Goal: Task Accomplishment & Management: Complete application form

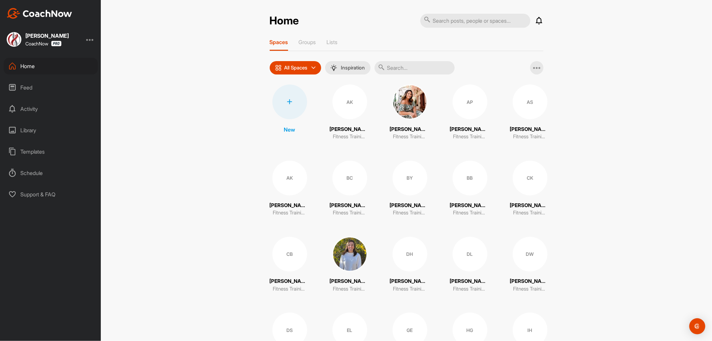
click at [281, 94] on div at bounding box center [289, 101] width 35 height 35
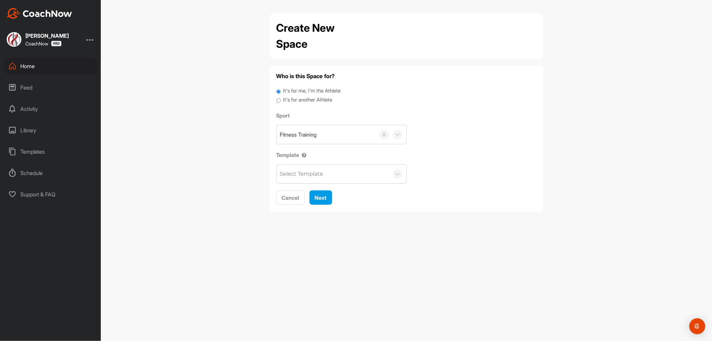
click at [308, 102] on label "It's for another Athlete" at bounding box center [307, 100] width 49 height 8
click at [281, 102] on input "It's for another Athlete" at bounding box center [278, 100] width 4 height 9
radio input "true"
click at [302, 137] on div "Search by name or email" at bounding box center [313, 135] width 66 height 8
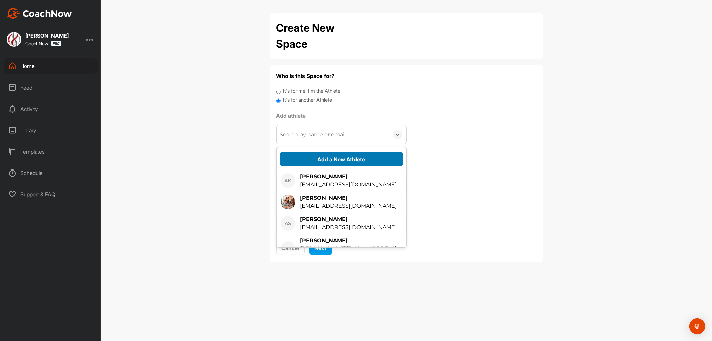
click at [303, 159] on button "Add a New Athlete" at bounding box center [341, 159] width 123 height 14
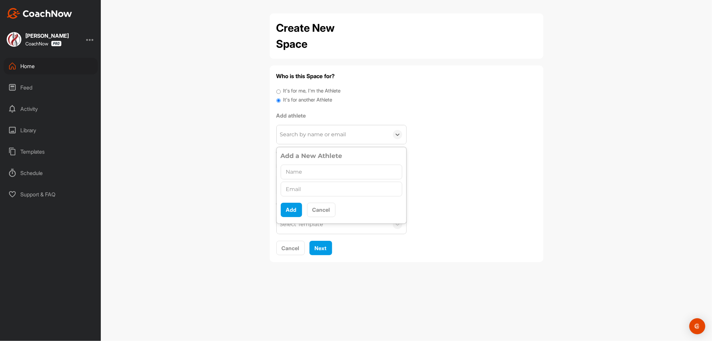
click at [308, 172] on input "text" at bounding box center [342, 172] width 122 height 15
click at [292, 171] on input "[PERSON_NAME]" at bounding box center [342, 172] width 122 height 15
type input "[PERSON_NAME]"
click at [312, 188] on input "text" at bounding box center [342, 189] width 122 height 15
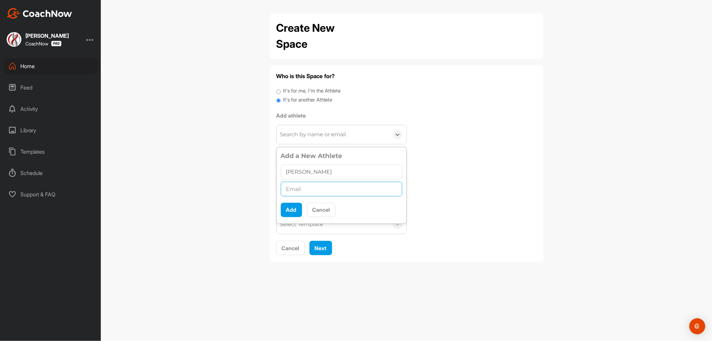
paste input "[PERSON_NAME][EMAIL_ADDRESS][DOMAIN_NAME]"
drag, startPoint x: 287, startPoint y: 189, endPoint x: 273, endPoint y: 191, distance: 14.5
click at [275, 191] on div "Who is this Space for? It's for me, I'm the Athlete It's for another Athlete Ad…" at bounding box center [407, 163] width 274 height 197
click at [376, 194] on input "[PERSON_NAME][EMAIL_ADDRESS][DOMAIN_NAME]" at bounding box center [342, 189] width 122 height 15
type input "[PERSON_NAME][EMAIL_ADDRESS][DOMAIN_NAME]"
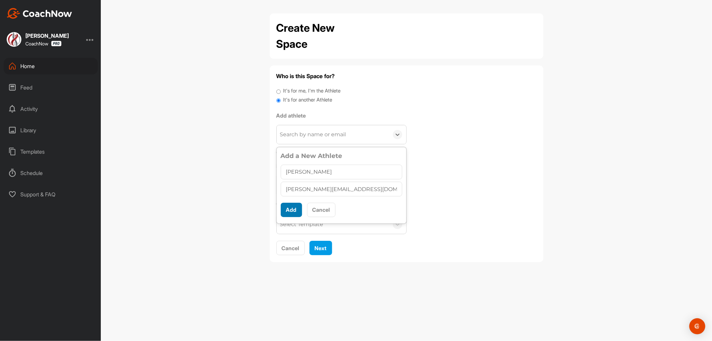
click at [290, 210] on button "Add" at bounding box center [291, 210] width 21 height 14
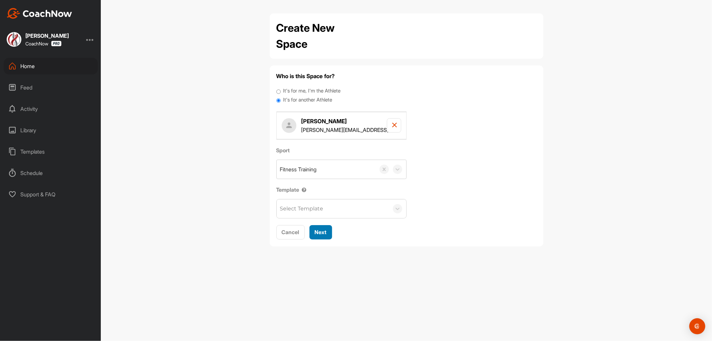
click at [322, 234] on span "Next" at bounding box center [321, 232] width 12 height 7
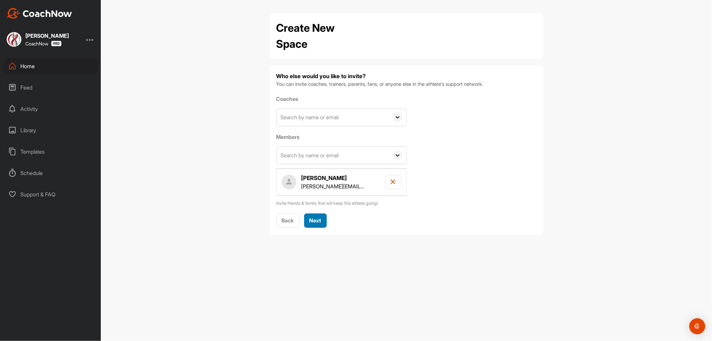
click at [321, 222] on span "Next" at bounding box center [316, 220] width 12 height 7
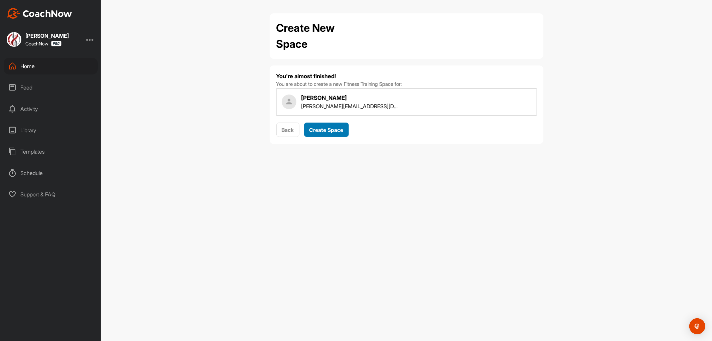
click at [324, 133] on div "Create Space" at bounding box center [327, 130] width 34 height 8
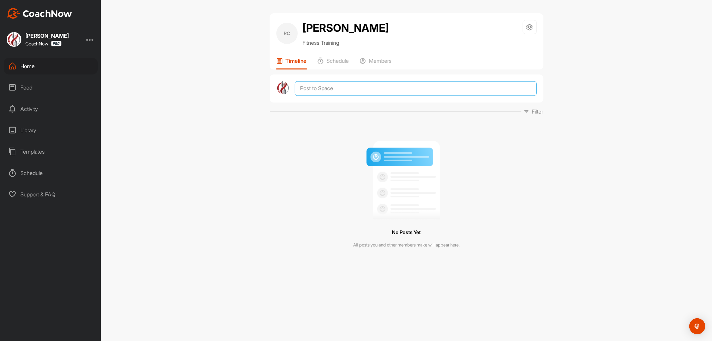
click at [335, 87] on textarea at bounding box center [416, 88] width 242 height 15
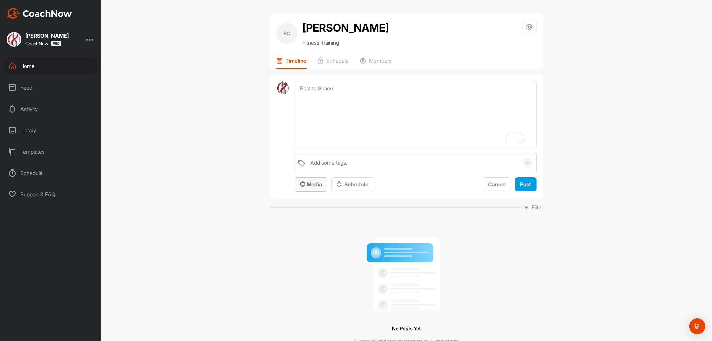
click at [316, 188] on button "Media" at bounding box center [311, 184] width 33 height 14
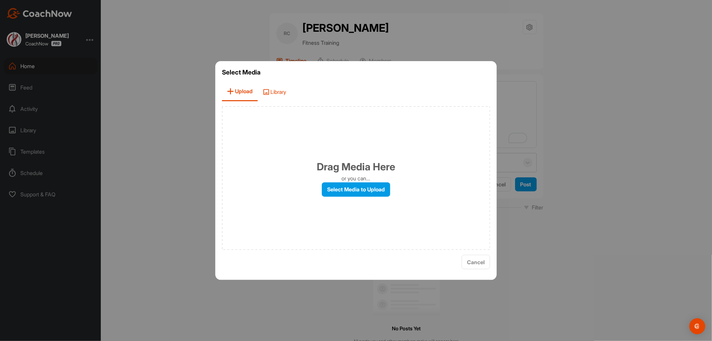
click at [272, 91] on span "Library" at bounding box center [275, 91] width 34 height 19
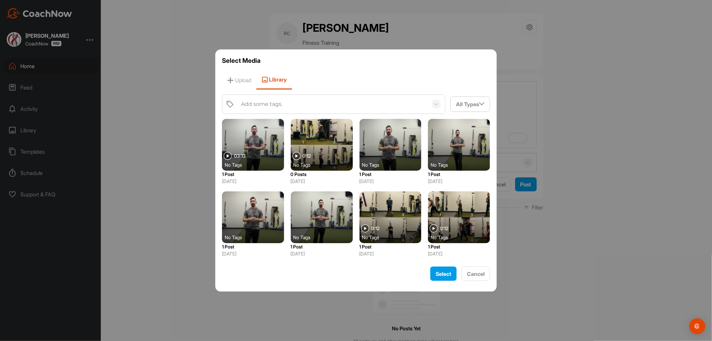
click at [274, 107] on div "Add some tags." at bounding box center [261, 104] width 41 height 8
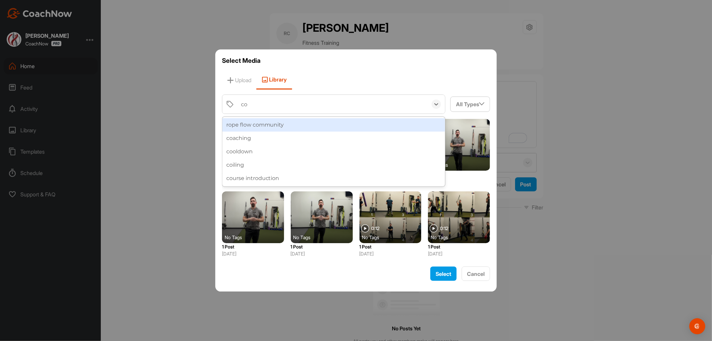
type input "coo"
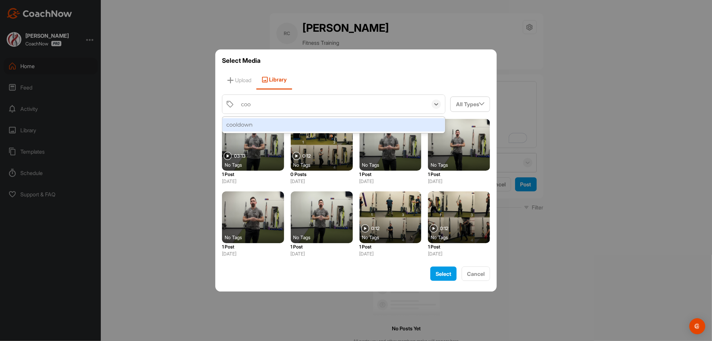
click at [254, 124] on div "cooldown" at bounding box center [333, 124] width 223 height 13
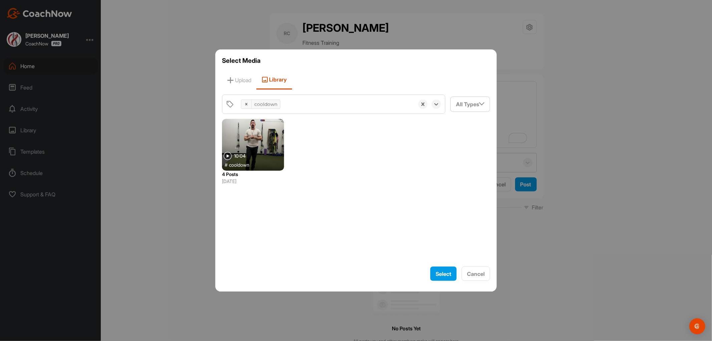
click at [250, 150] on div at bounding box center [253, 145] width 62 height 52
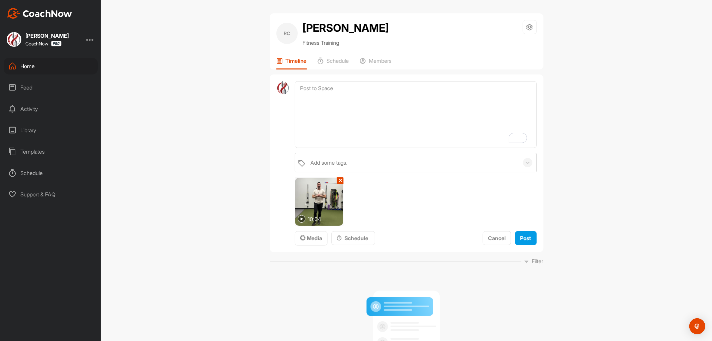
click at [313, 205] on img at bounding box center [319, 202] width 48 height 48
click at [299, 219] on img at bounding box center [302, 219] width 8 height 8
click at [326, 103] on textarea "To enrich screen reader interactions, please activate Accessibility in Grammarl…" at bounding box center [416, 114] width 242 height 67
drag, startPoint x: 381, startPoint y: 86, endPoint x: 381, endPoint y: 94, distance: 8.0
click at [381, 86] on textarea "Cooldown Process: Post golf or workout cooldown" at bounding box center [416, 114] width 242 height 67
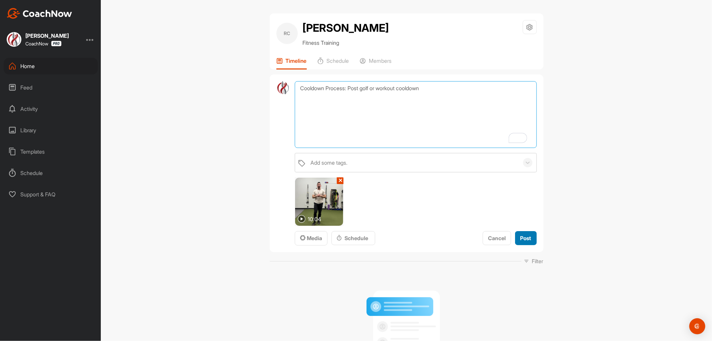
type textarea "Cooldown Process: Post golf or workout cooldown"
click at [524, 237] on span "Post" at bounding box center [526, 238] width 11 height 7
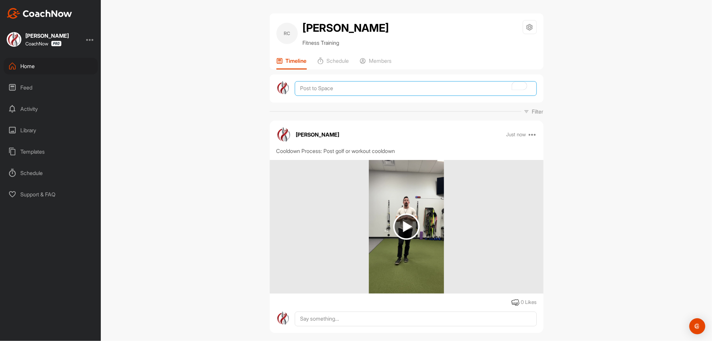
click at [313, 87] on textarea "To enrich screen reader interactions, please activate Accessibility in Grammarl…" at bounding box center [416, 88] width 242 height 15
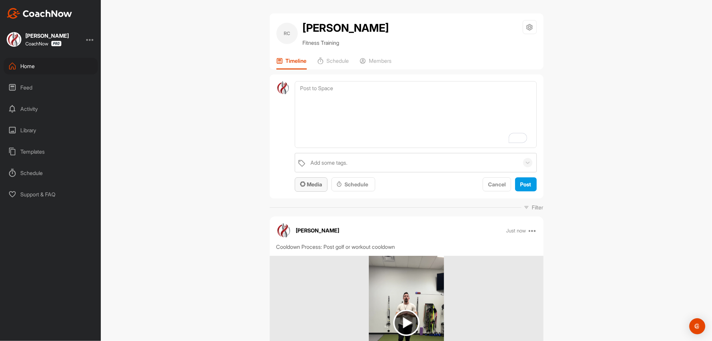
click at [316, 180] on div "Media" at bounding box center [311, 184] width 22 height 8
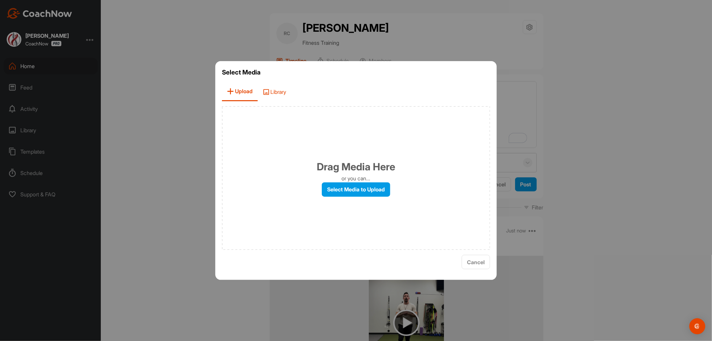
click at [279, 92] on span "Library" at bounding box center [275, 91] width 34 height 19
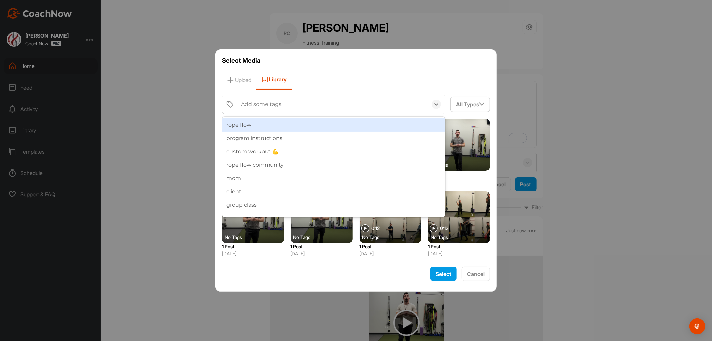
click at [268, 101] on div "Add some tags." at bounding box center [261, 104] width 41 height 8
type input "l"
click at [271, 106] on div "Add some tags." at bounding box center [261, 104] width 41 height 8
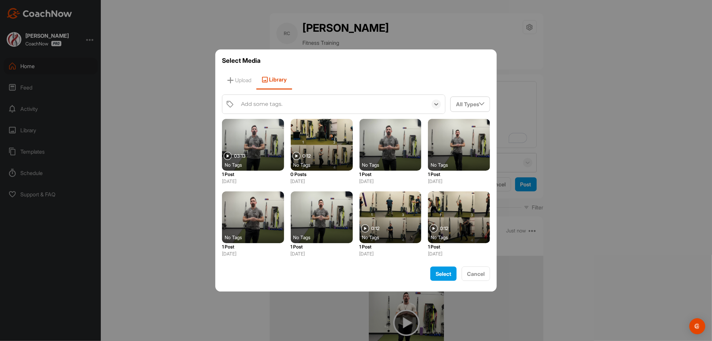
click at [271, 105] on div "Add some tags." at bounding box center [261, 104] width 41 height 8
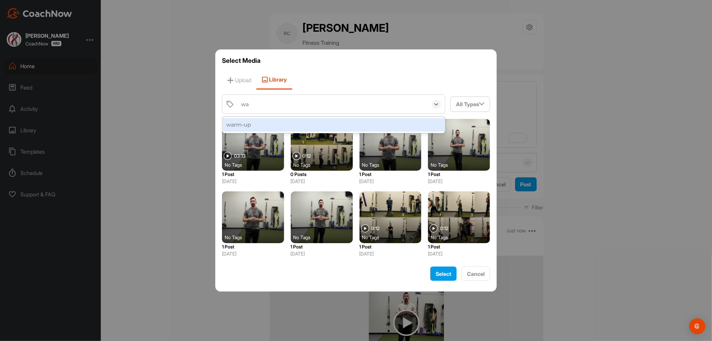
type input "war"
click at [255, 123] on div "warm-up" at bounding box center [333, 124] width 223 height 13
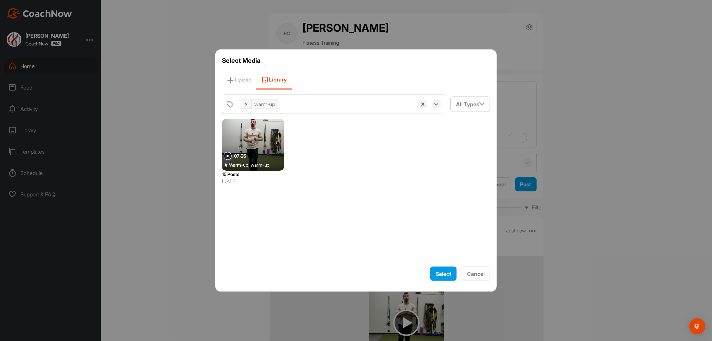
click at [248, 146] on div at bounding box center [253, 145] width 62 height 52
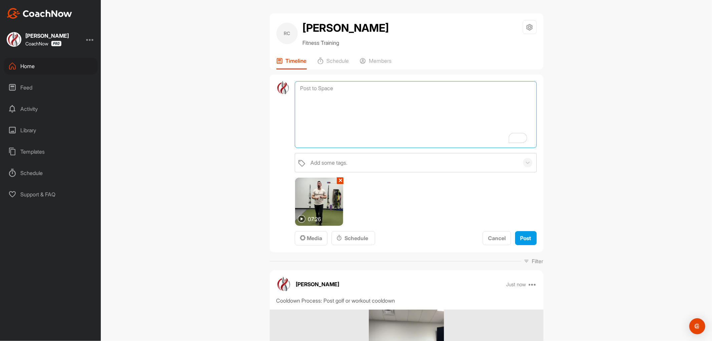
click at [326, 122] on textarea "To enrich screen reader interactions, please activate Accessibility in Grammarl…" at bounding box center [416, 114] width 242 height 67
type textarea "Warmup Process: Before golfing or working out"
click at [526, 238] on span "Post" at bounding box center [526, 238] width 11 height 7
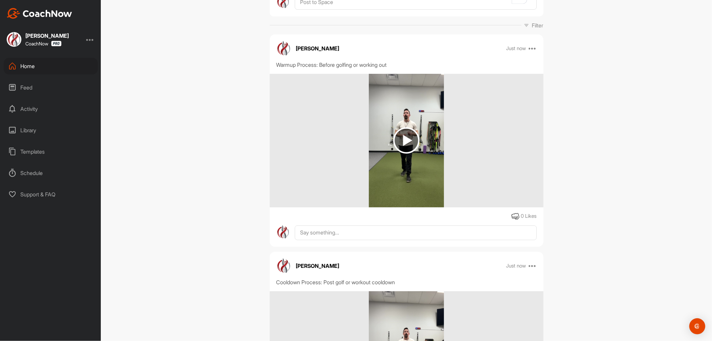
scroll to position [66, 0]
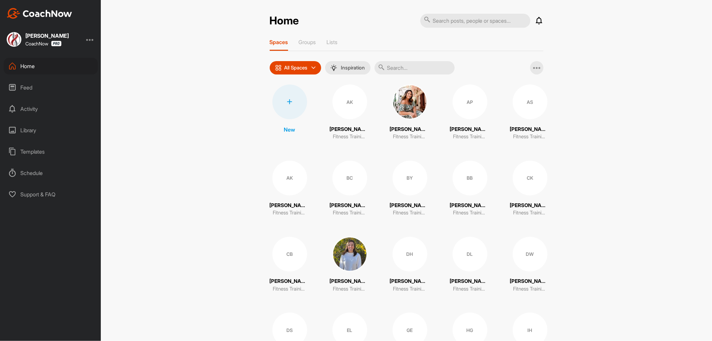
click at [51, 126] on div "Library" at bounding box center [51, 130] width 94 height 17
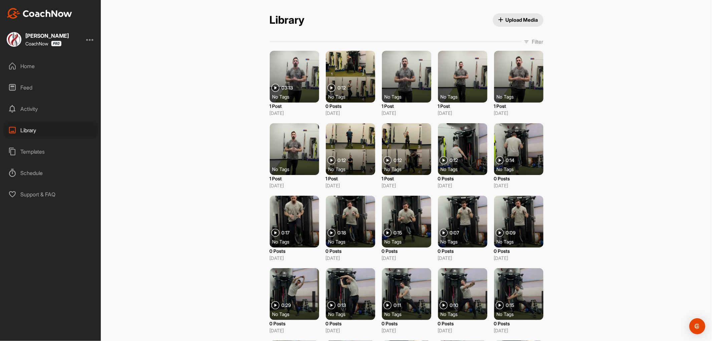
click at [524, 42] on icon at bounding box center [526, 41] width 5 height 5
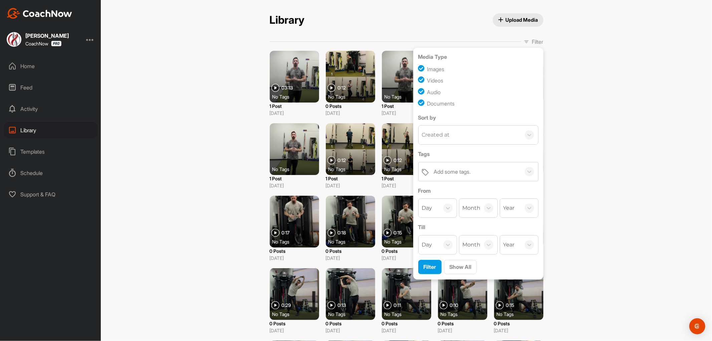
click at [595, 159] on div "Library Upload Media Filter Media Type Images Videos Audio Documents Sort by Cr…" at bounding box center [406, 170] width 611 height 341
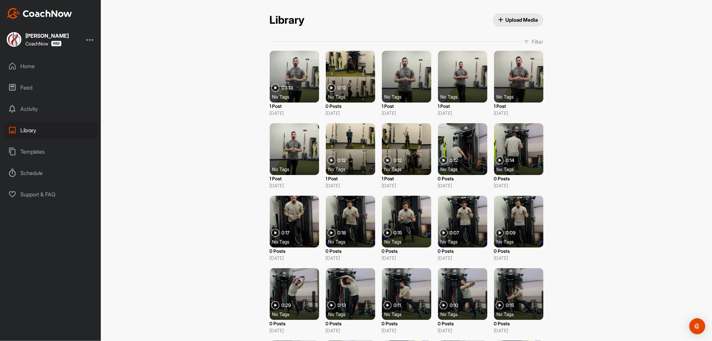
click at [511, 23] on span "Upload Media" at bounding box center [518, 19] width 40 height 7
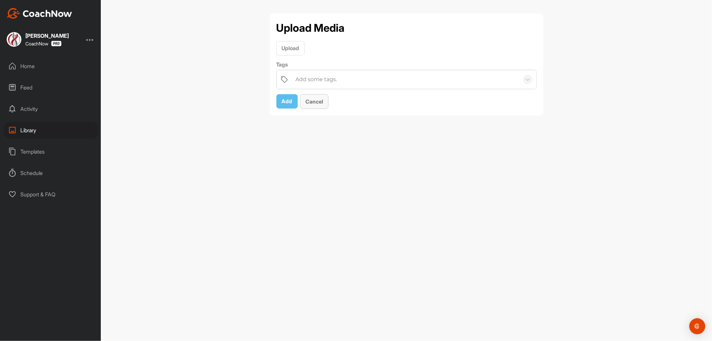
click at [311, 102] on span "Cancel" at bounding box center [315, 101] width 18 height 7
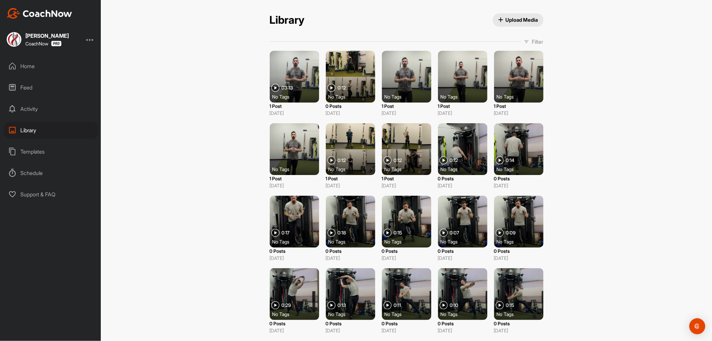
click at [533, 41] on p "Filter" at bounding box center [537, 42] width 11 height 8
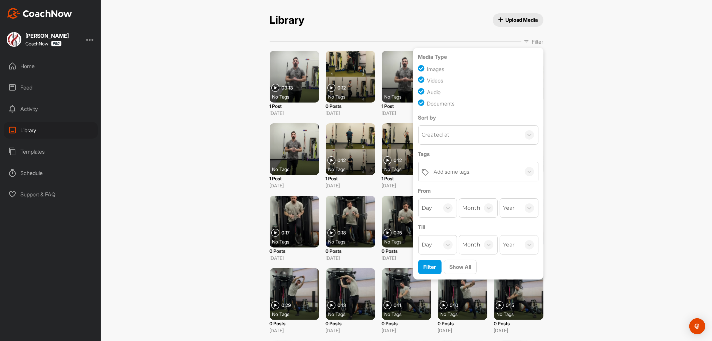
click at [438, 134] on div "Created at" at bounding box center [436, 135] width 28 height 8
type input "cool"
click at [578, 129] on div "Library Upload Media Filter Media Type Images Videos Audio Documents Sort by 0 …" at bounding box center [406, 170] width 611 height 341
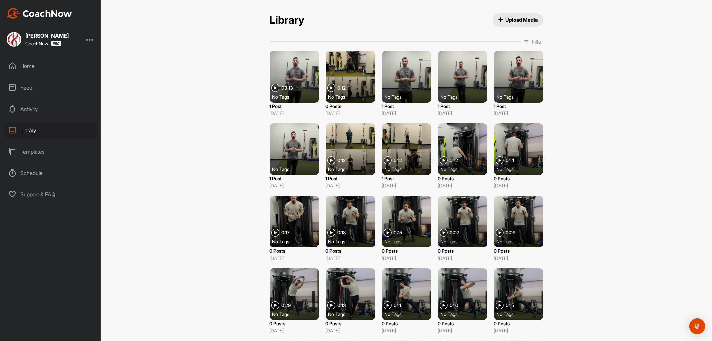
click at [532, 48] on div "Filter Media Type Images Videos Audio Documents Sort by Created at Tags Add som…" at bounding box center [407, 331] width 274 height 586
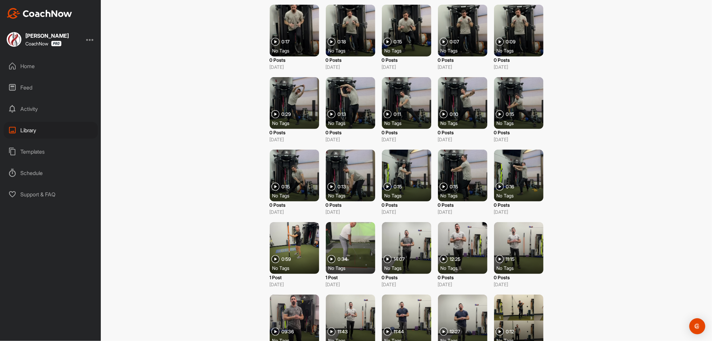
scroll to position [296, 0]
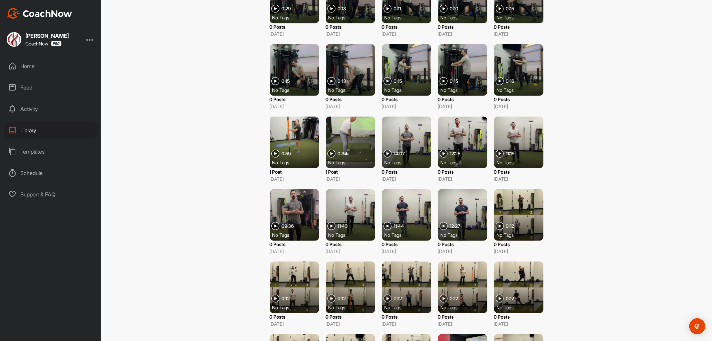
click at [29, 89] on div "Feed" at bounding box center [51, 87] width 94 height 17
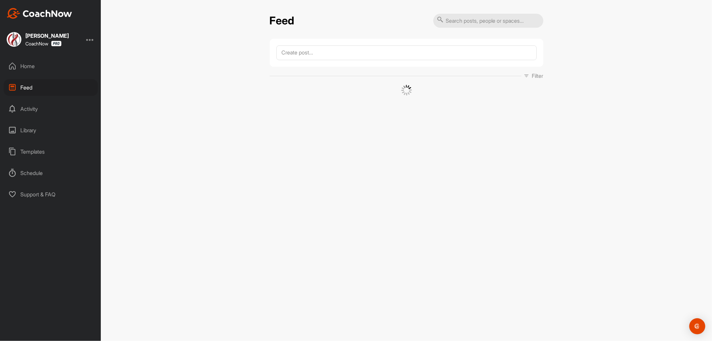
click at [27, 71] on div "Home" at bounding box center [51, 66] width 94 height 17
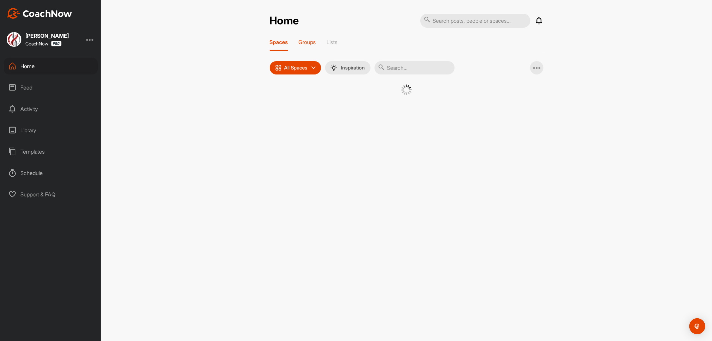
click at [311, 39] on p "Groups" at bounding box center [307, 42] width 17 height 7
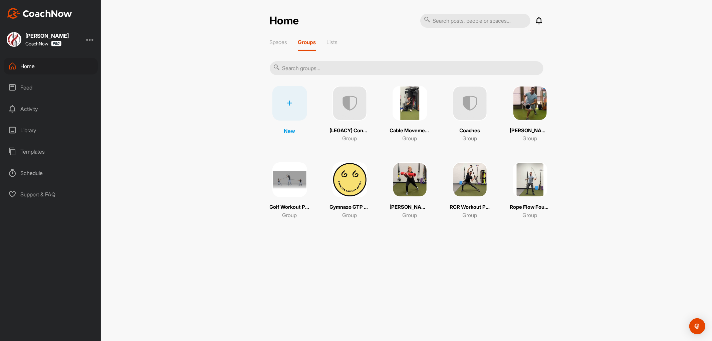
click at [468, 182] on img at bounding box center [470, 179] width 35 height 35
click at [280, 181] on img at bounding box center [289, 179] width 35 height 35
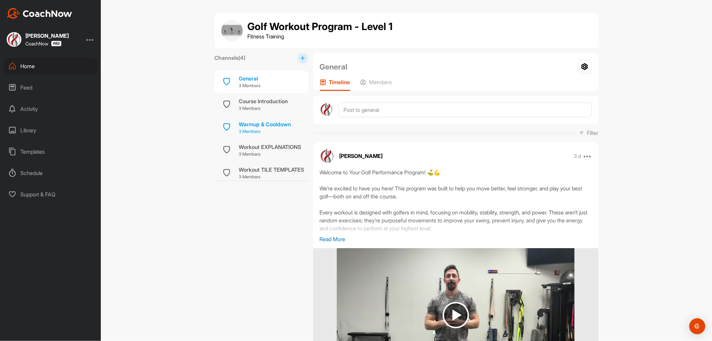
click at [259, 129] on p "3 Members" at bounding box center [265, 131] width 52 height 7
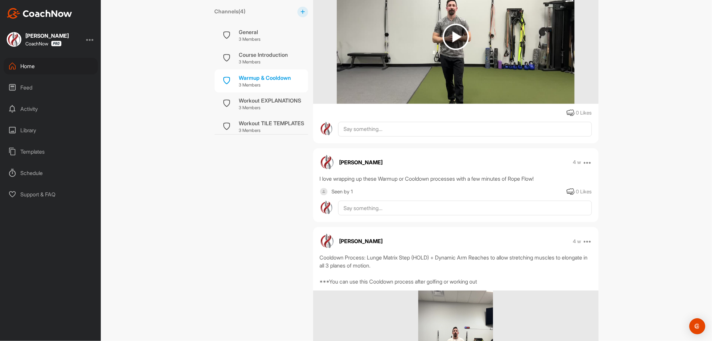
scroll to position [625, 0]
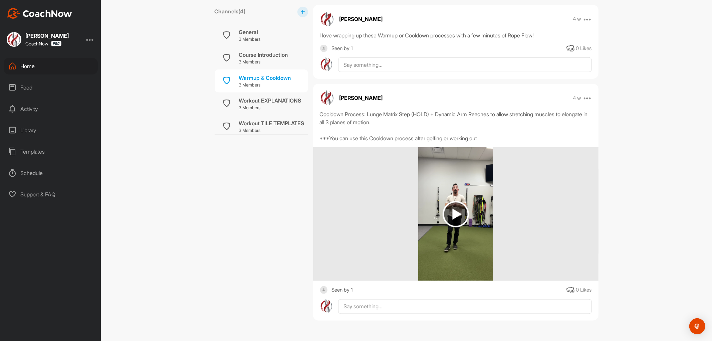
click at [466, 201] on img at bounding box center [455, 214] width 75 height 134
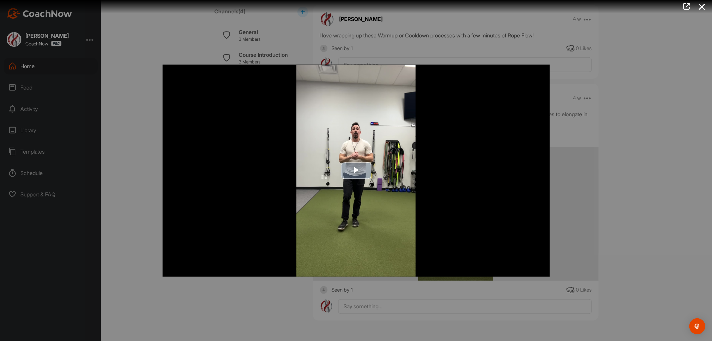
click at [356, 171] on span "Video Player" at bounding box center [356, 171] width 0 height 0
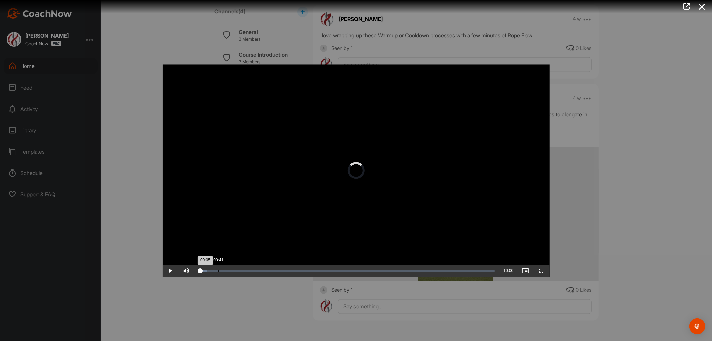
click at [218, 271] on div "Loaded : 3.06% 00:41 00:05" at bounding box center [346, 270] width 297 height 2
click at [240, 269] on div "Loaded : 8.08% 01:24 00:47" at bounding box center [348, 270] width 300 height 2
click at [251, 269] on div "Loaded : 14.77% 01:48 01:27" at bounding box center [348, 270] width 300 height 2
click at [273, 269] on div "Loaded : 19.15% 02:30 01:53" at bounding box center [348, 270] width 300 height 2
click at [288, 270] on div "Loaded : 26.16% 03:02 02:36" at bounding box center [348, 270] width 300 height 2
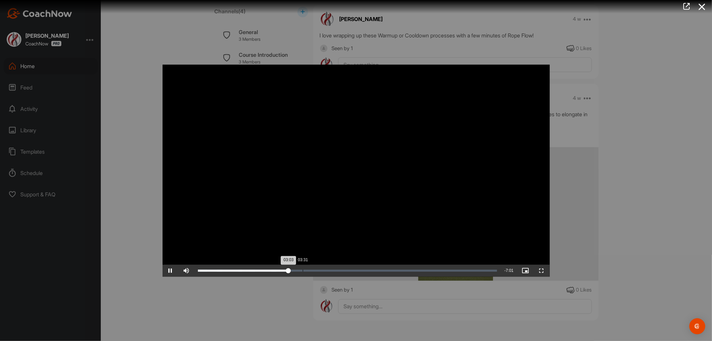
click at [303, 269] on div "Loaded : 30.66% 03:31 03:03" at bounding box center [348, 270] width 306 height 12
click at [322, 269] on div "Loaded : 35.40% 04:10 03:31" at bounding box center [348, 270] width 300 height 2
click at [341, 270] on div "Loaded : 41.89% 04:47 04:11" at bounding box center [348, 270] width 300 height 2
click at [359, 269] on div "Loaded : 48.28% 05:25 05:26" at bounding box center [348, 270] width 306 height 12
click at [381, 270] on div "Loaded : 54.49% 06:09 05:27" at bounding box center [348, 270] width 300 height 2
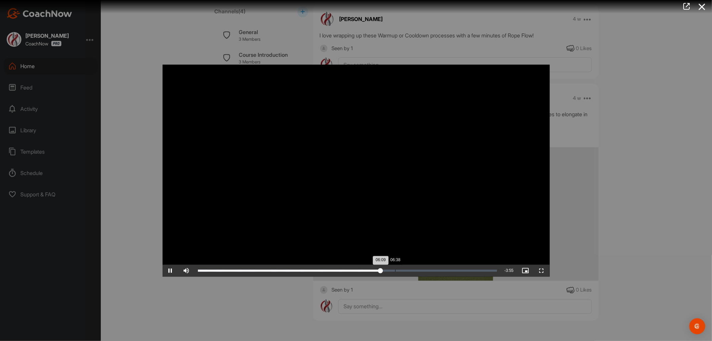
click at [395, 268] on div "Loaded : 61.09% 06:38 06:09" at bounding box center [348, 270] width 306 height 12
click at [418, 269] on div "07:24" at bounding box center [418, 270] width 0 height 2
click at [435, 268] on div "Loaded : 74.13% 07:59 07:59" at bounding box center [348, 270] width 306 height 12
click at [451, 269] on div "Loaded : 80.28% 08:30 08:02" at bounding box center [348, 270] width 300 height 2
click at [465, 269] on div "Loaded : 85.78% 09:00 08:35" at bounding box center [348, 270] width 300 height 2
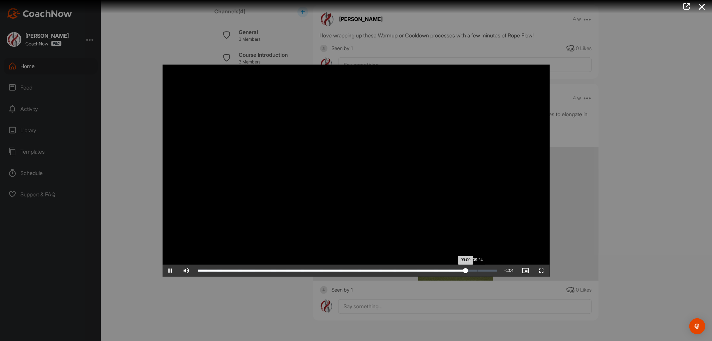
click at [478, 268] on div "Loaded : 89.56% 09:24 09:00" at bounding box center [348, 270] width 306 height 12
click at [488, 269] on div "09:44" at bounding box center [488, 270] width 0 height 2
drag, startPoint x: 628, startPoint y: 218, endPoint x: 580, endPoint y: 234, distance: 50.5
click at [628, 218] on div at bounding box center [356, 170] width 712 height 341
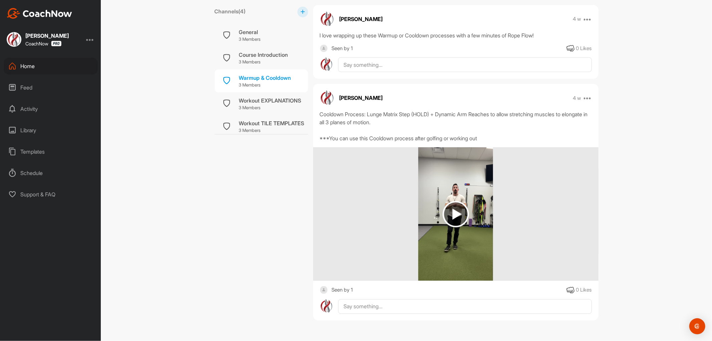
click at [37, 111] on div "Activity" at bounding box center [51, 109] width 94 height 17
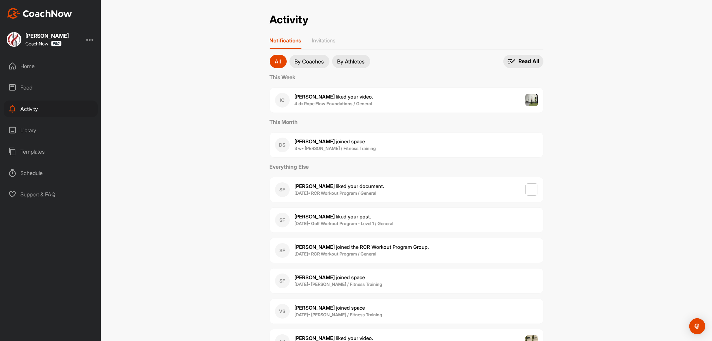
click at [25, 109] on div "Activity" at bounding box center [51, 109] width 94 height 17
click at [19, 72] on div "Home" at bounding box center [51, 66] width 94 height 17
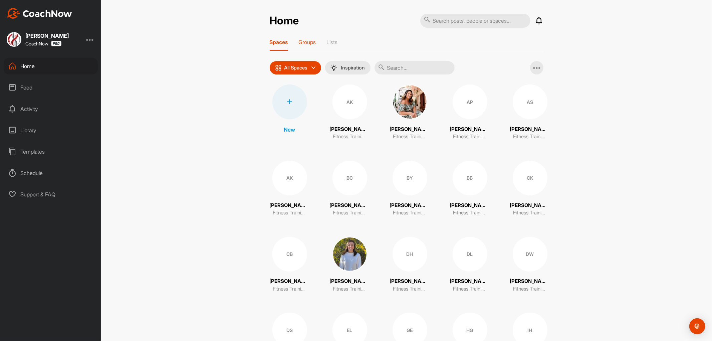
click at [304, 45] on div "Groups" at bounding box center [307, 45] width 17 height 12
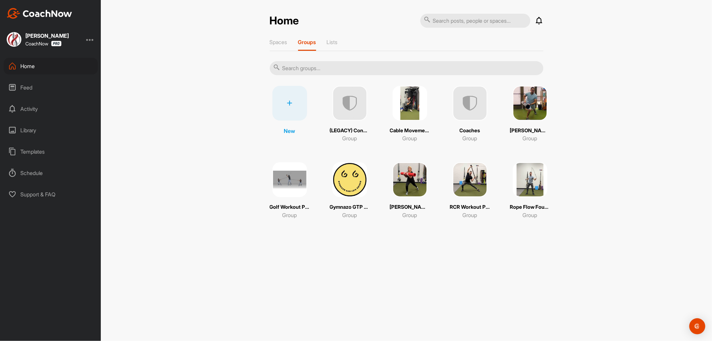
click at [291, 179] on img at bounding box center [289, 179] width 35 height 35
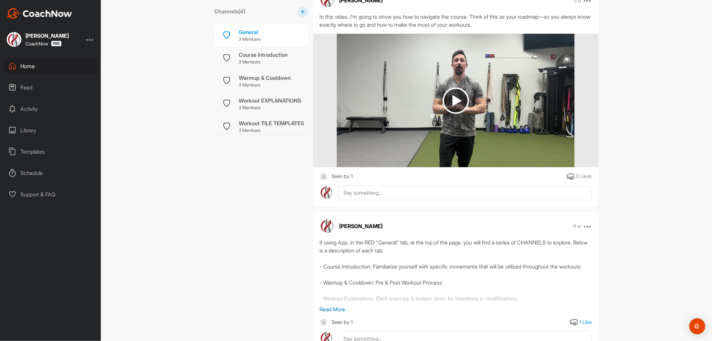
scroll to position [472, 0]
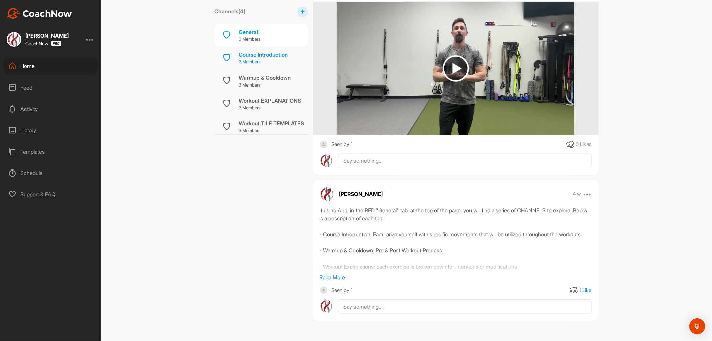
click at [265, 65] on p "3 Members" at bounding box center [263, 62] width 49 height 7
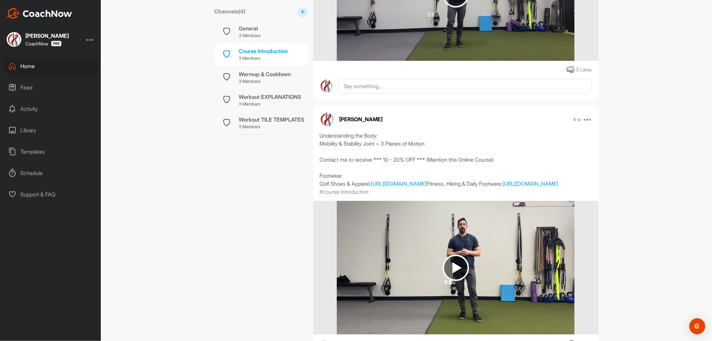
scroll to position [1359, 0]
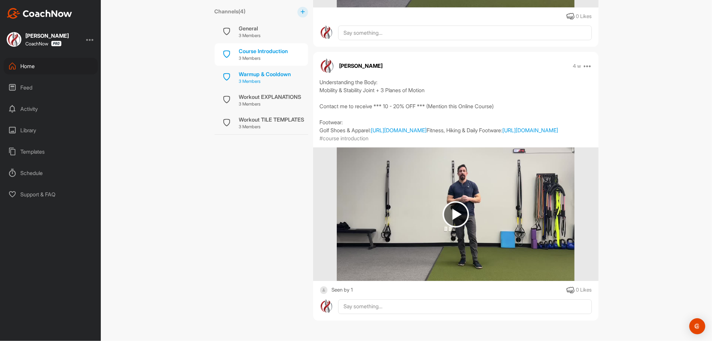
click at [258, 79] on p "3 Members" at bounding box center [265, 81] width 52 height 7
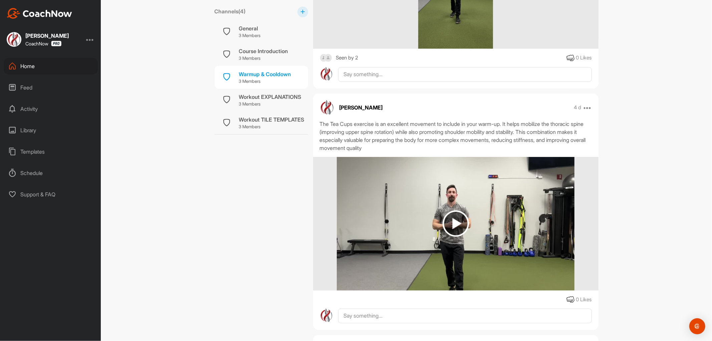
scroll to position [296, 0]
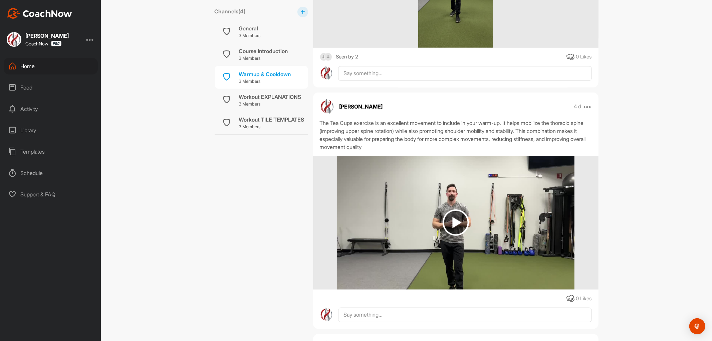
click at [322, 53] on img at bounding box center [324, 57] width 8 height 8
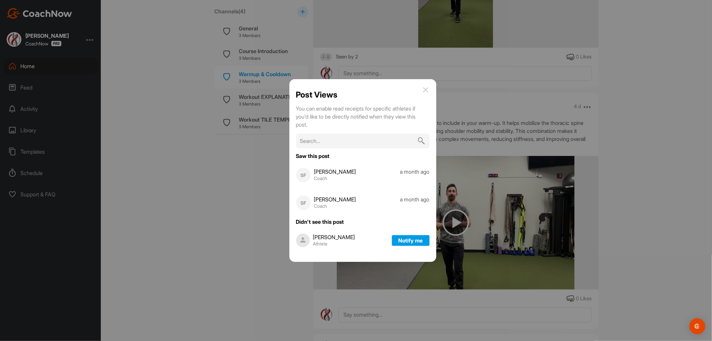
click at [424, 88] on img at bounding box center [426, 90] width 8 height 8
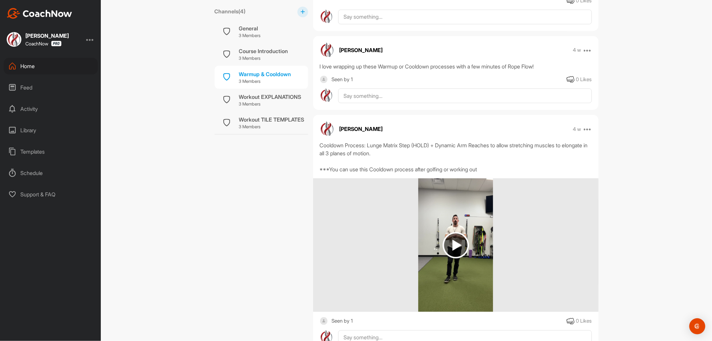
scroll to position [625, 0]
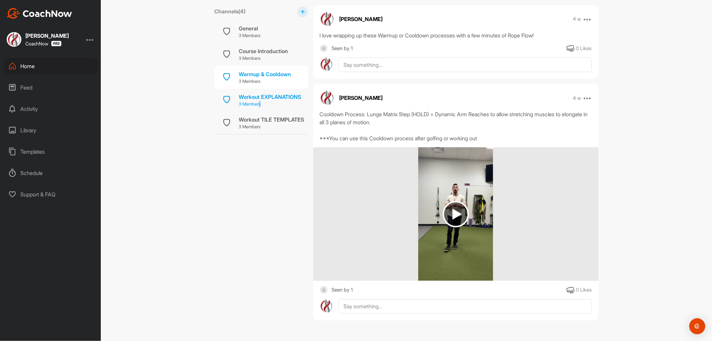
click at [258, 103] on p "3 Members" at bounding box center [270, 104] width 62 height 7
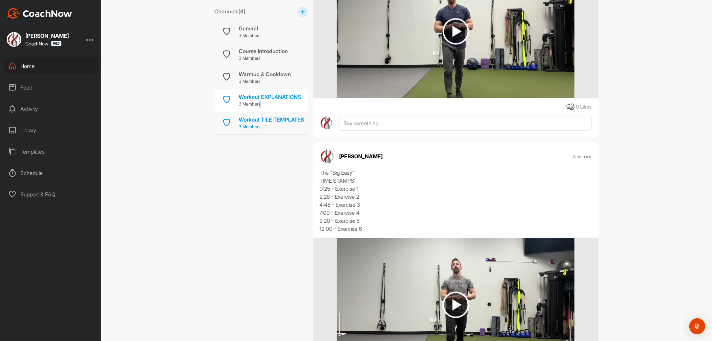
scroll to position [1373, 0]
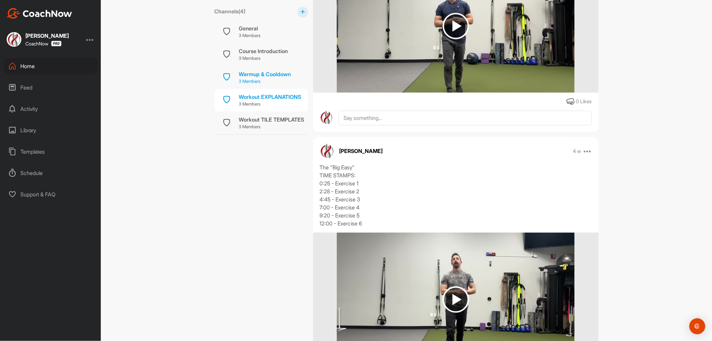
click at [273, 123] on span "Workout TILE TEMPLATES 3 Members" at bounding box center [271, 123] width 65 height 15
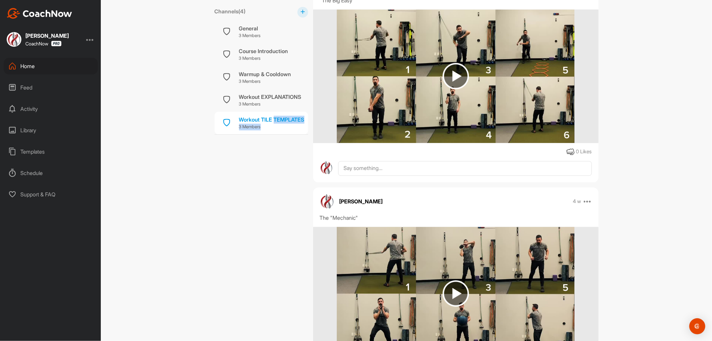
scroll to position [1347, 0]
